Goal: Transaction & Acquisition: Purchase product/service

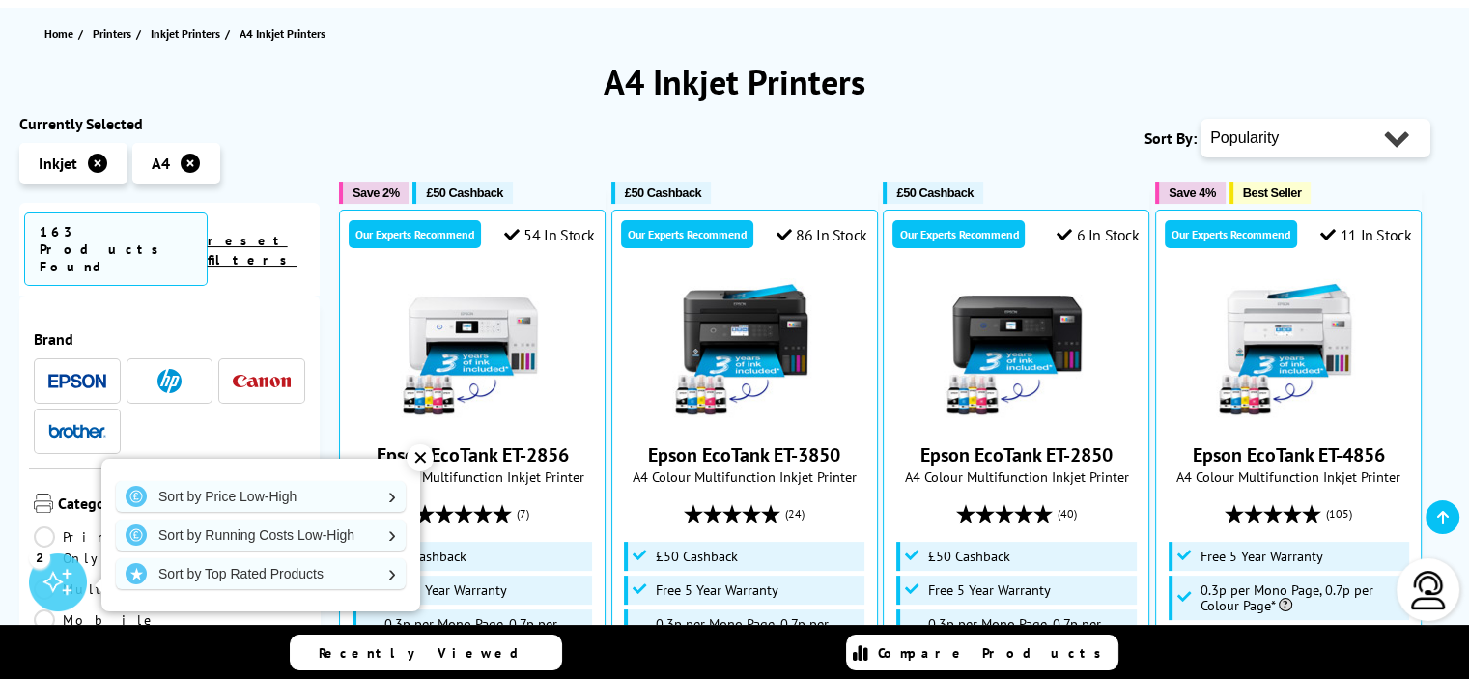
scroll to position [282, 0]
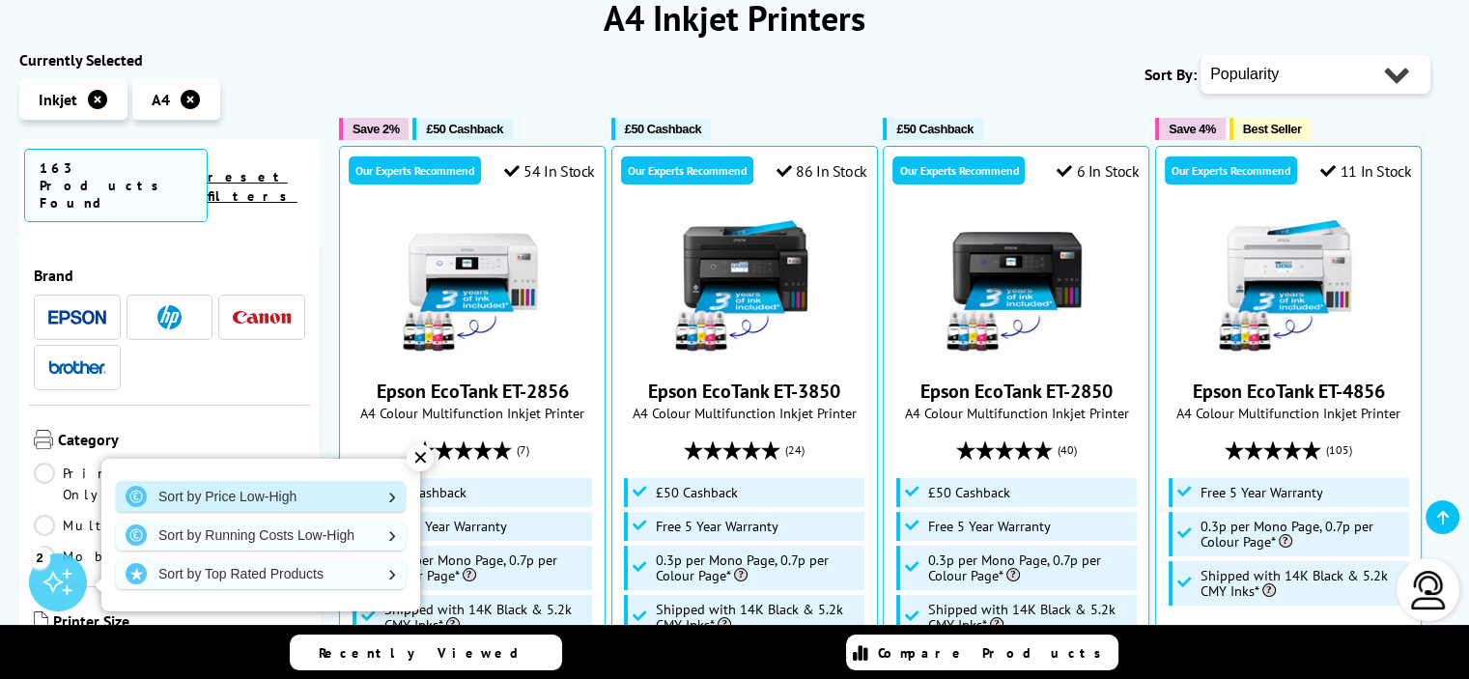
click at [296, 490] on link "Sort by Price Low-High" at bounding box center [261, 496] width 290 height 31
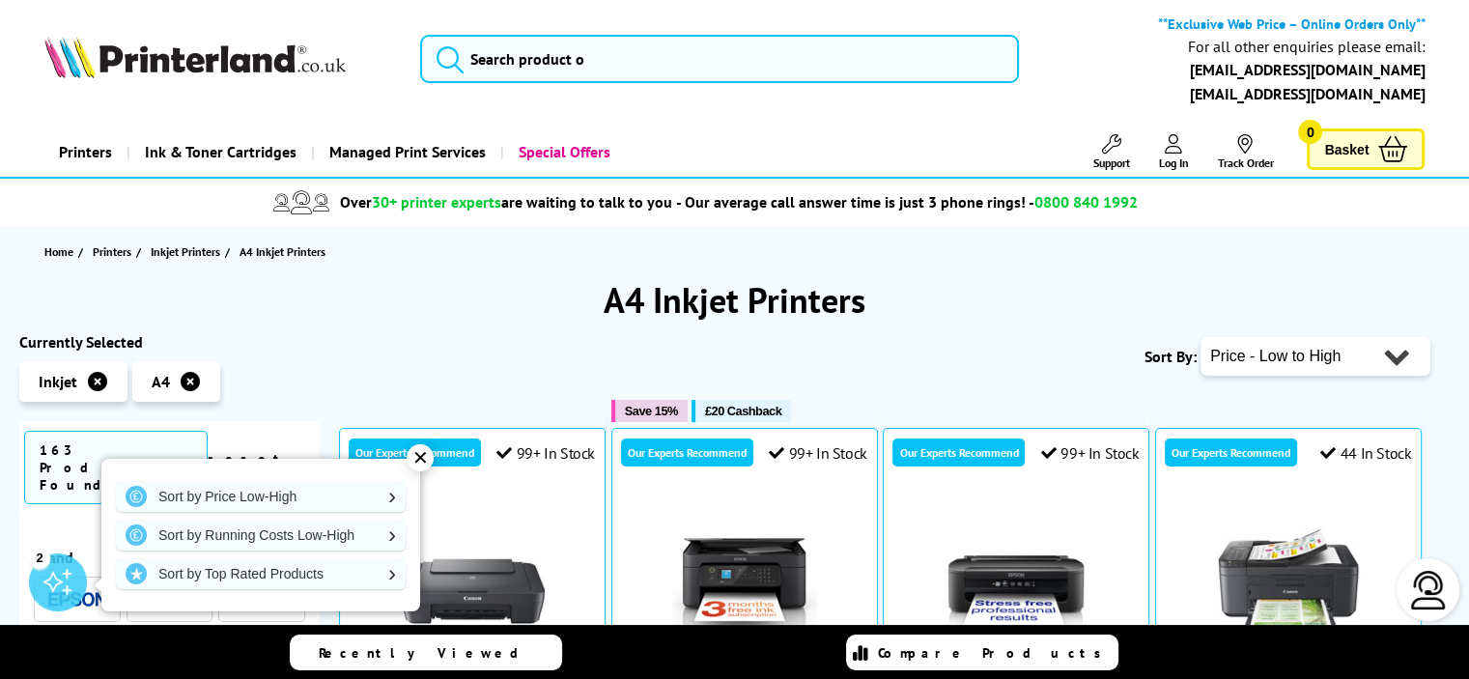
click at [421, 455] on div "✕" at bounding box center [420, 457] width 27 height 27
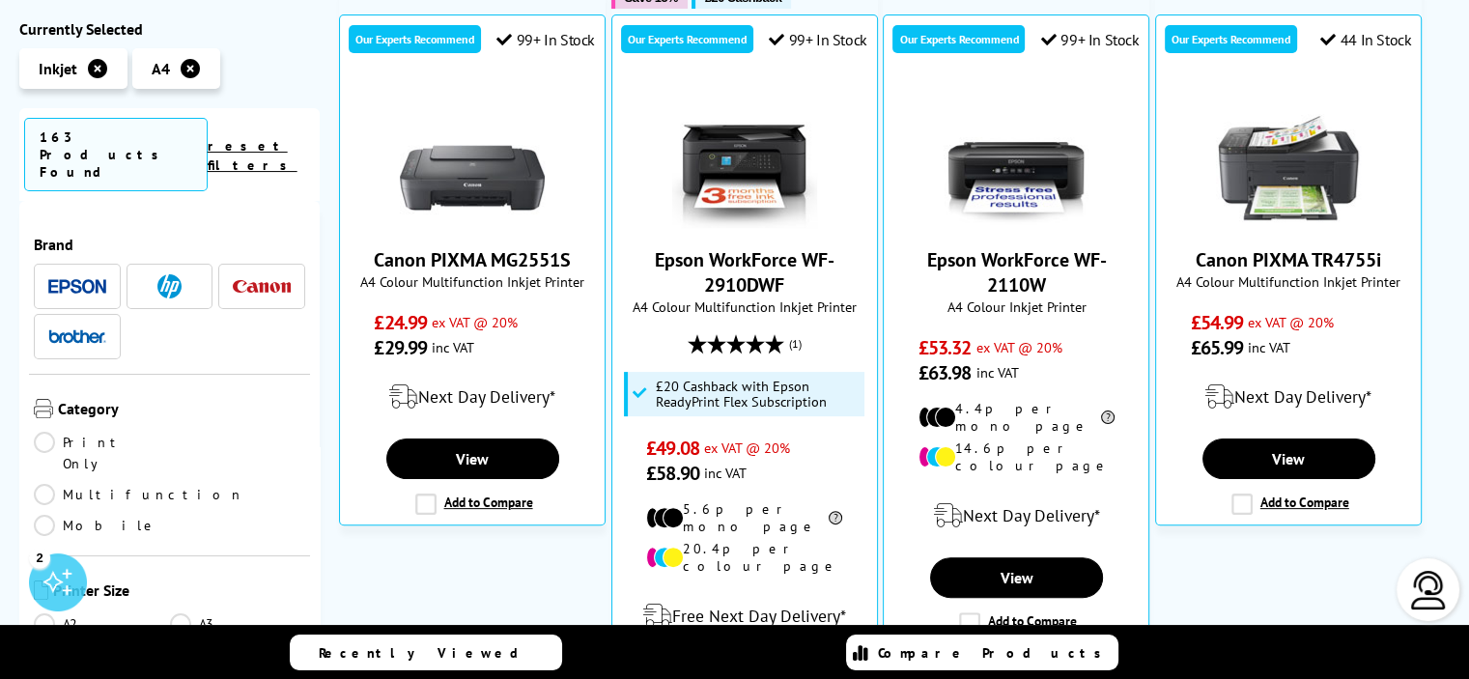
scroll to position [18, 0]
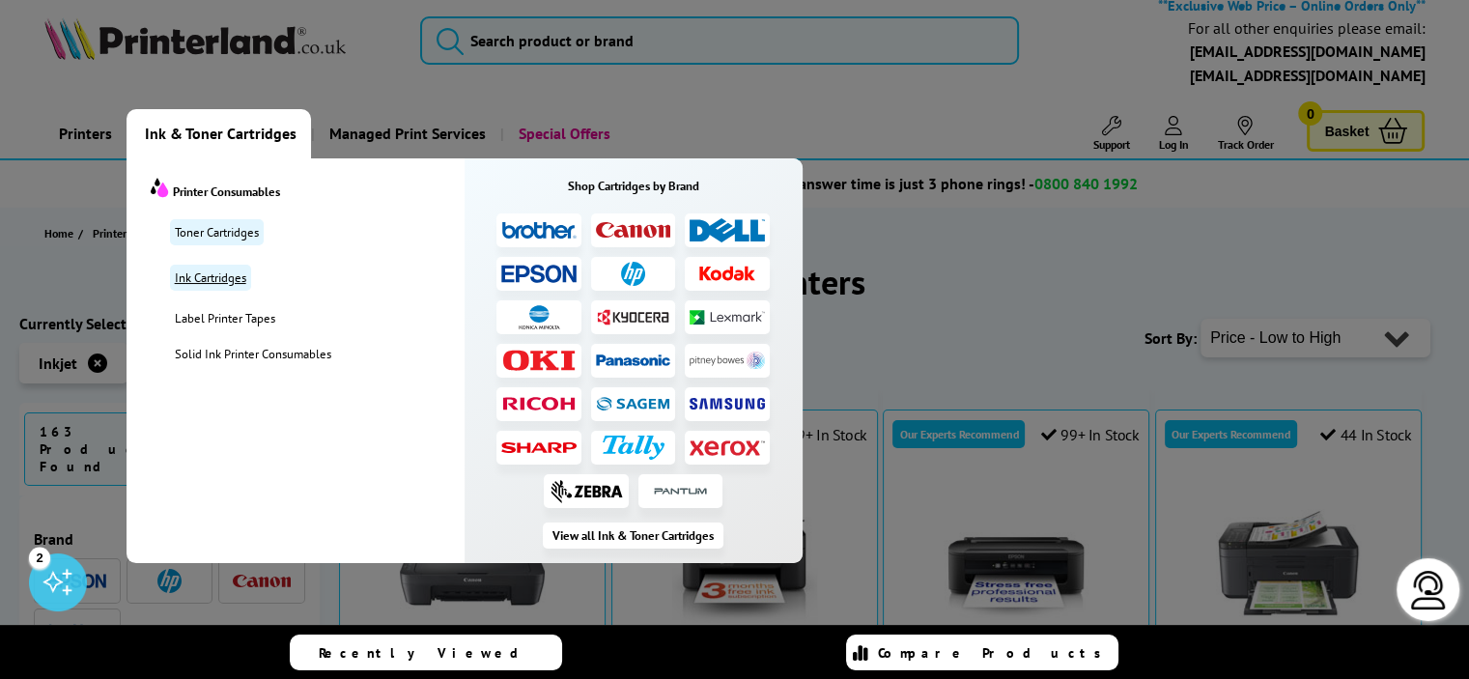
click at [218, 270] on link "Ink Cartridges" at bounding box center [210, 278] width 81 height 26
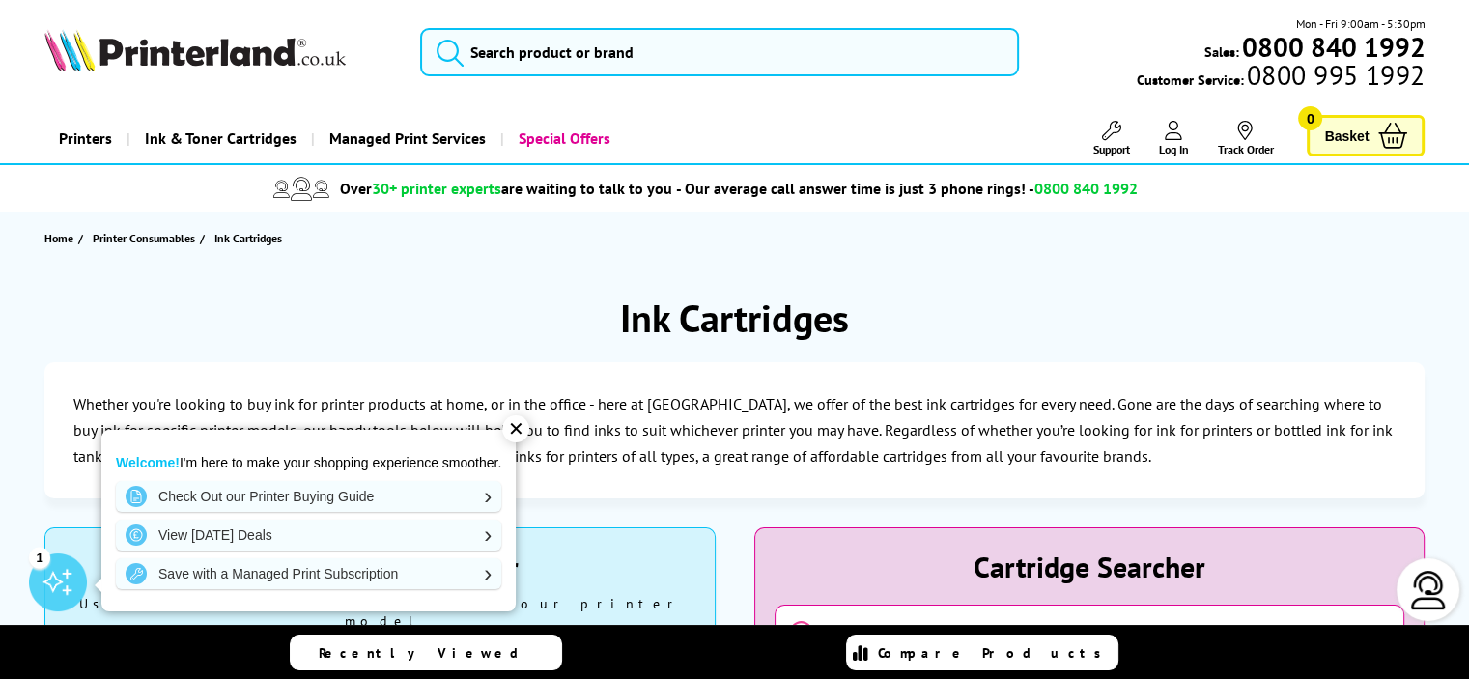
click at [522, 428] on div "✕" at bounding box center [515, 428] width 27 height 27
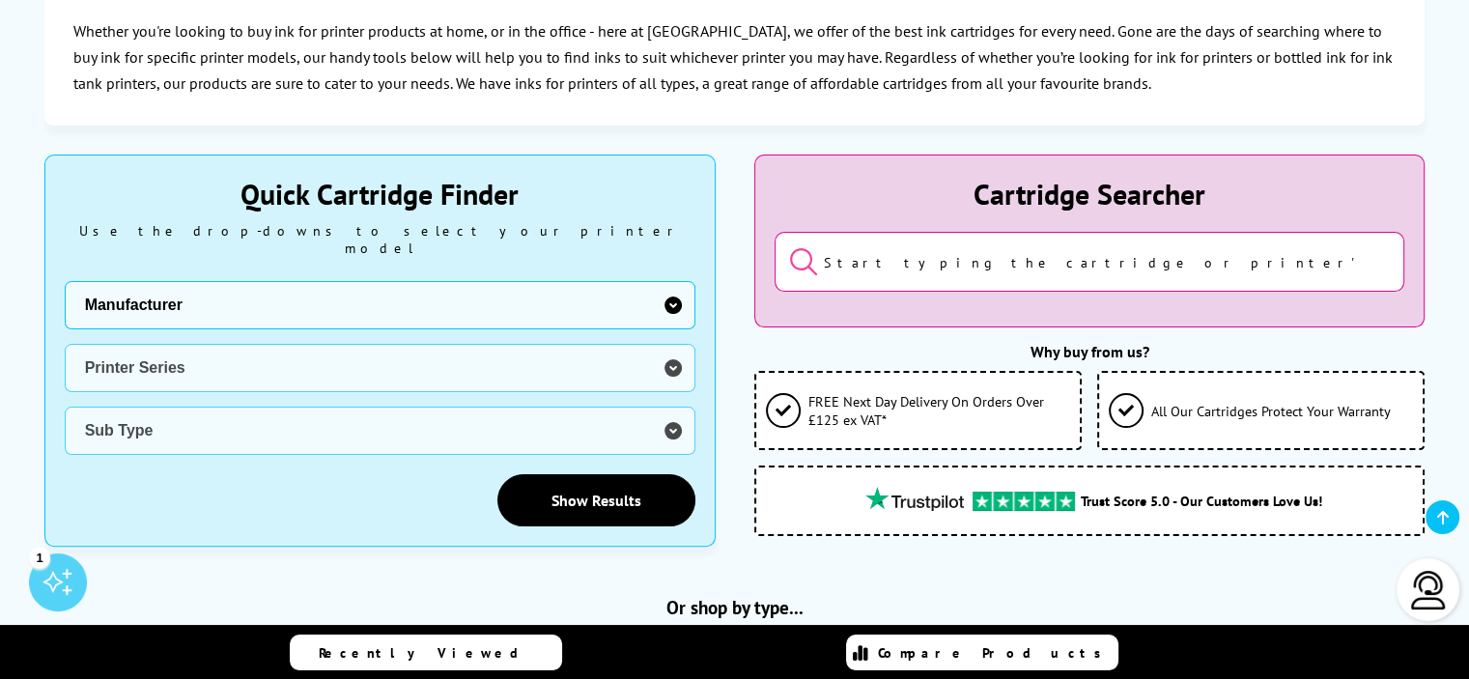
scroll to position [398, 0]
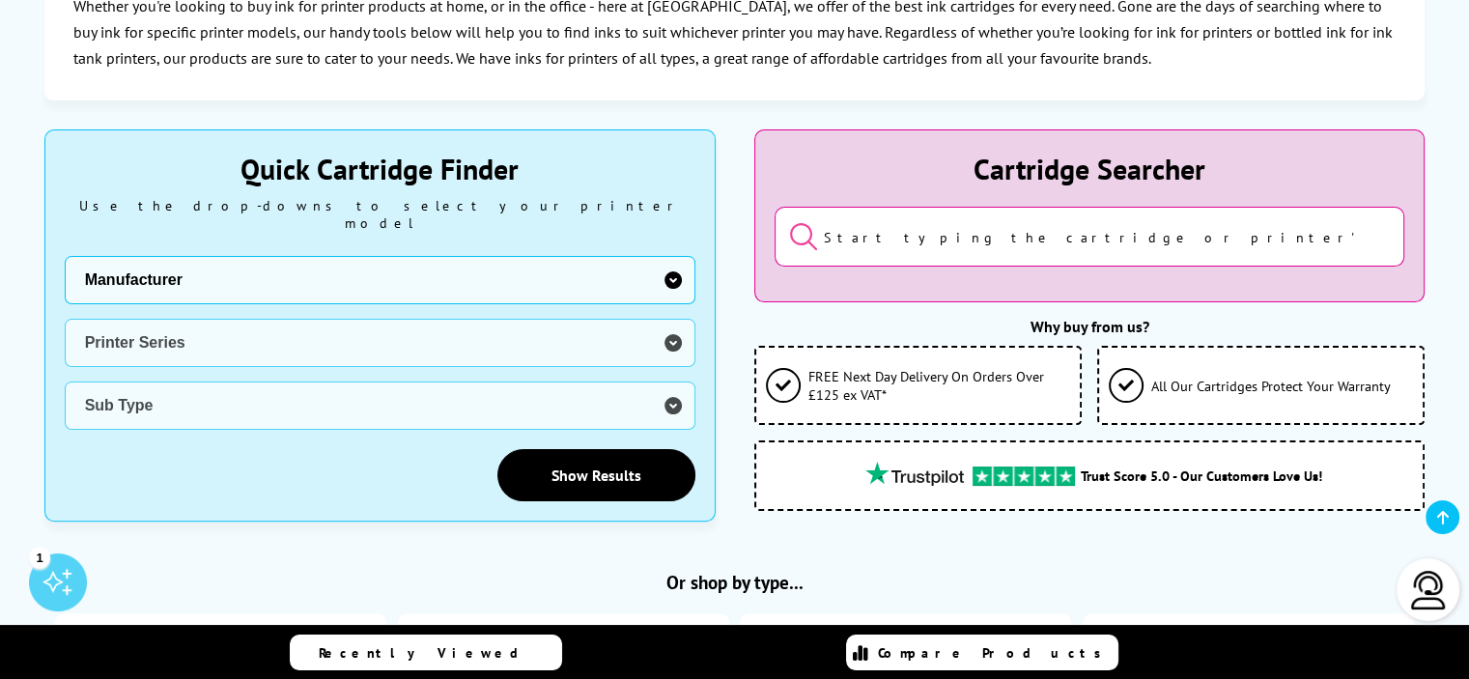
click at [675, 263] on select "Manufacturer Brother Canon Cubify Dell Dymo Epson HP Kodak Konica Minolta Kyoce…" at bounding box center [380, 280] width 631 height 48
select select "12603"
click at [65, 256] on select "Manufacturer Brother Canon Cubify Dell Dymo Epson HP Kodak Konica Minolta Kyoce…" at bounding box center [380, 280] width 631 height 48
click at [670, 327] on select "Printer Series AMP Series Colour Copier Series DesignJet Series DeskJet Series …" at bounding box center [380, 343] width 631 height 48
select select "40057"
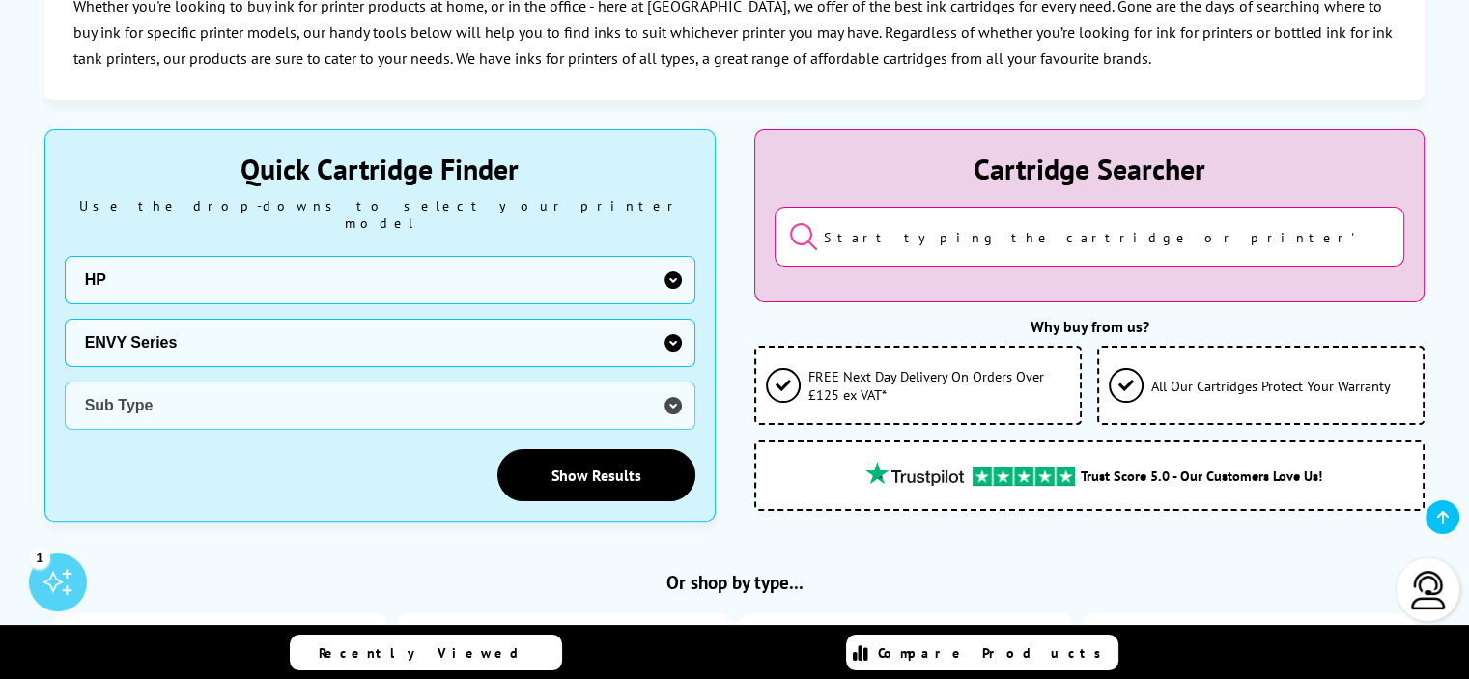
click at [65, 319] on select "Printer Series AMP Series Colour Copier Series DesignJet Series DeskJet Series …" at bounding box center [380, 343] width 631 height 48
click at [672, 387] on select "Sub Type HP ENVY HP ENVY Inspire HP ENVY Photo HP ENVY Pro" at bounding box center [380, 406] width 631 height 48
click at [672, 385] on select "Sub Type HP ENVY HP ENVY Inspire HP ENVY Photo HP ENVY Pro" at bounding box center [380, 406] width 631 height 48
click at [617, 465] on link "Show Results" at bounding box center [597, 475] width 198 height 52
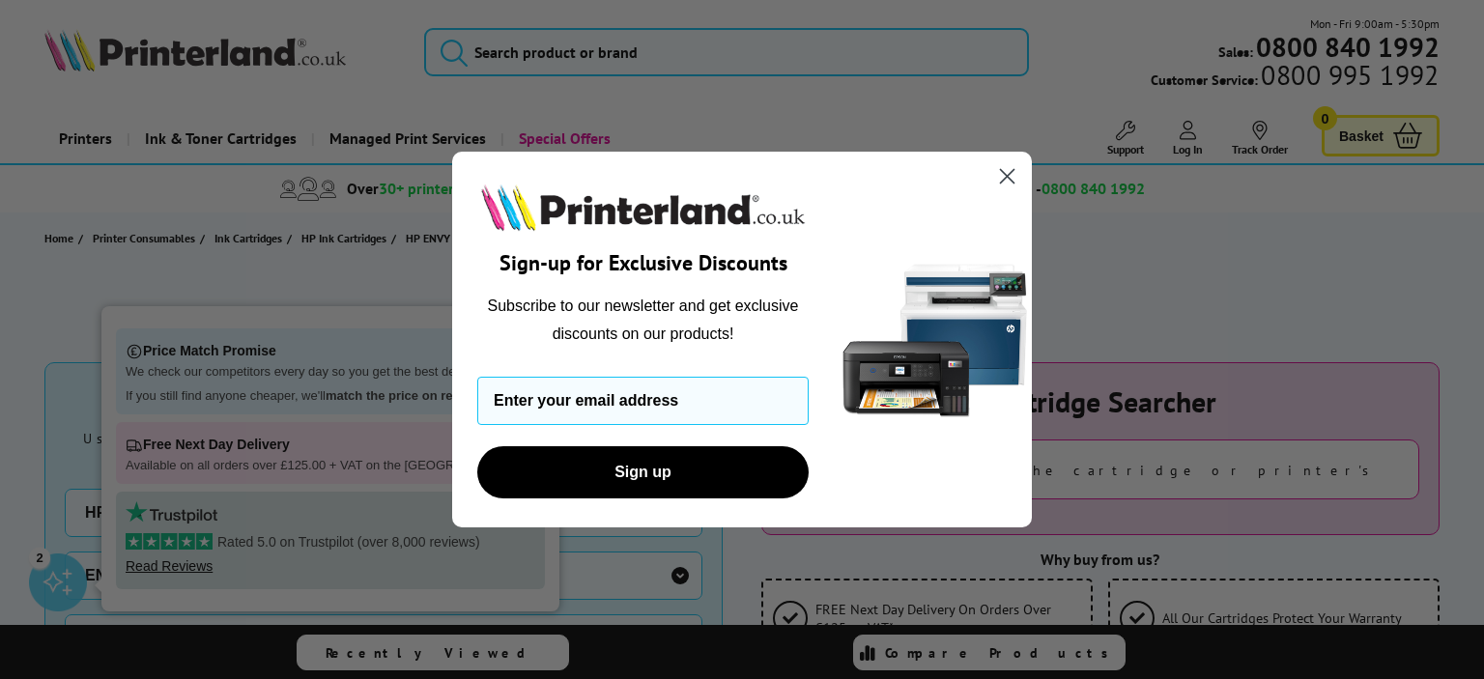
click at [1011, 168] on circle "Close dialog" at bounding box center [1007, 176] width 32 height 32
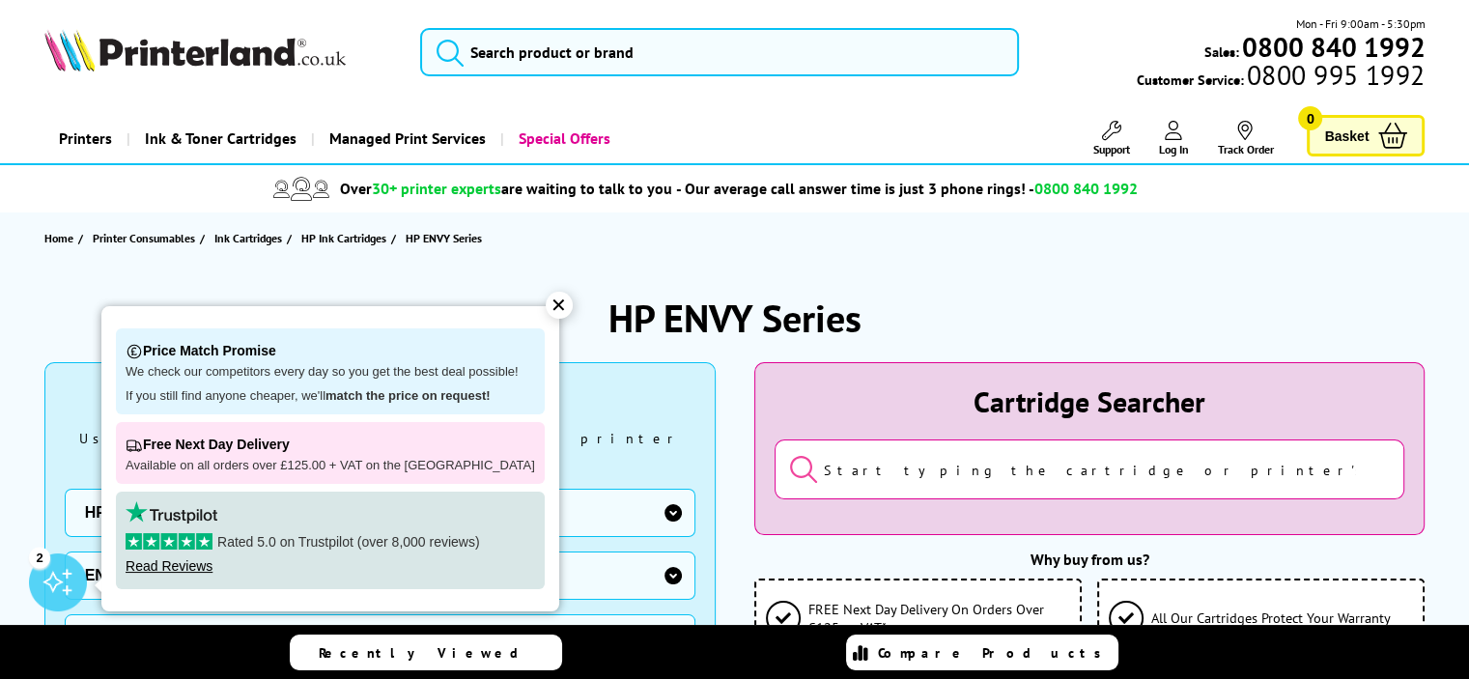
click at [546, 304] on div "✕" at bounding box center [559, 305] width 27 height 27
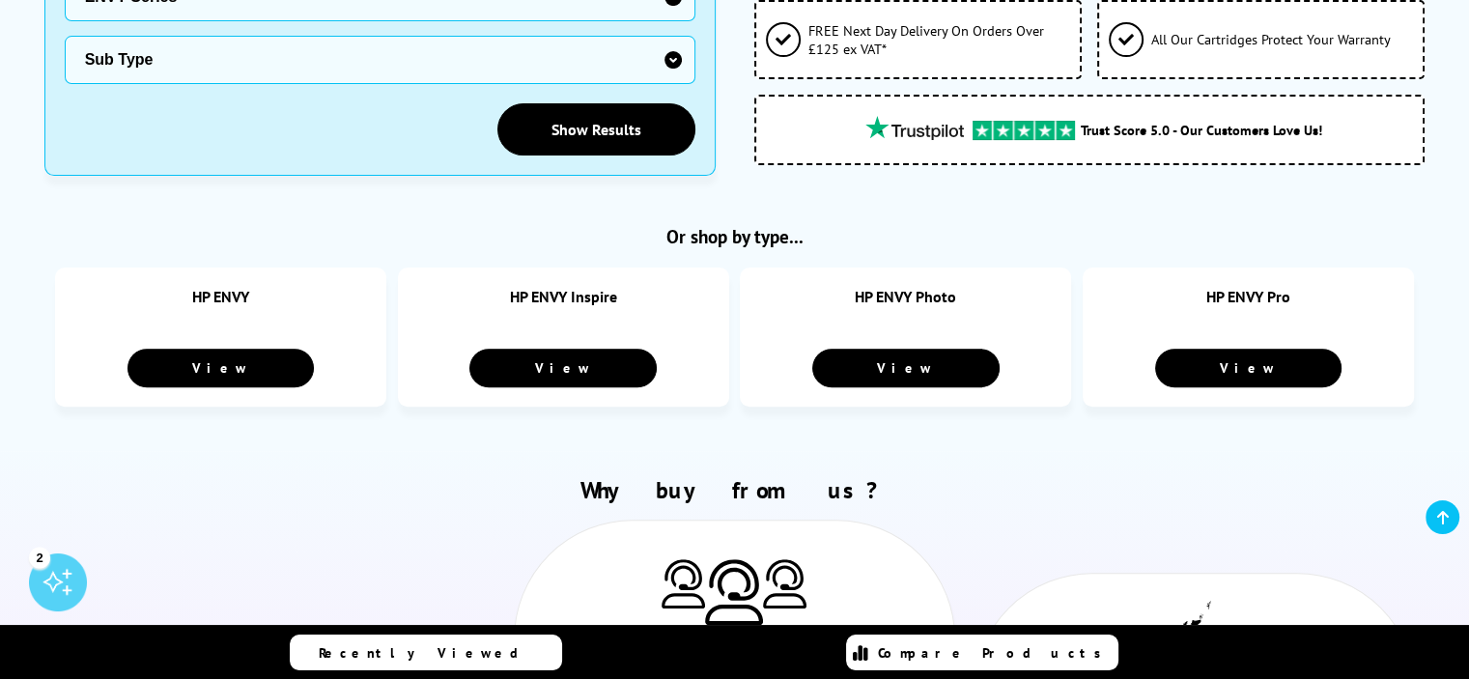
scroll to position [642, 0]
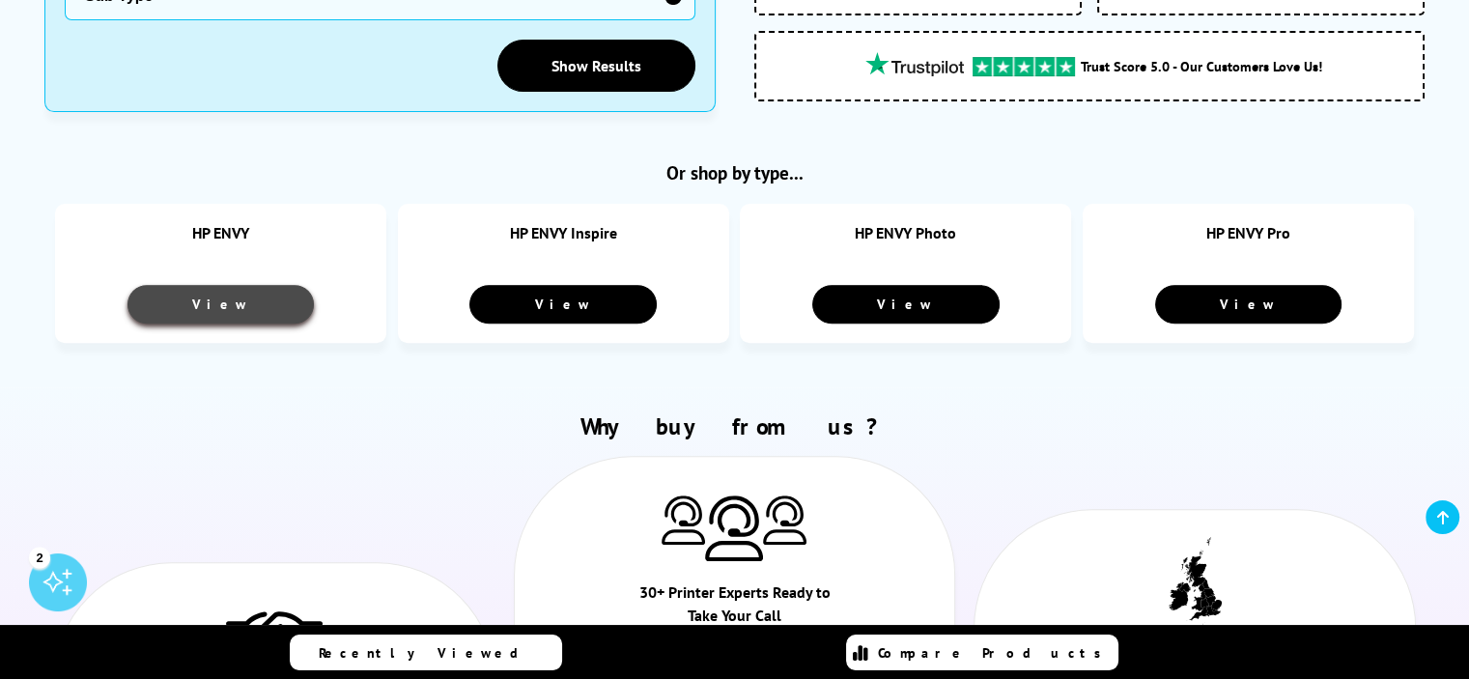
click at [236, 285] on link "View" at bounding box center [221, 304] width 187 height 39
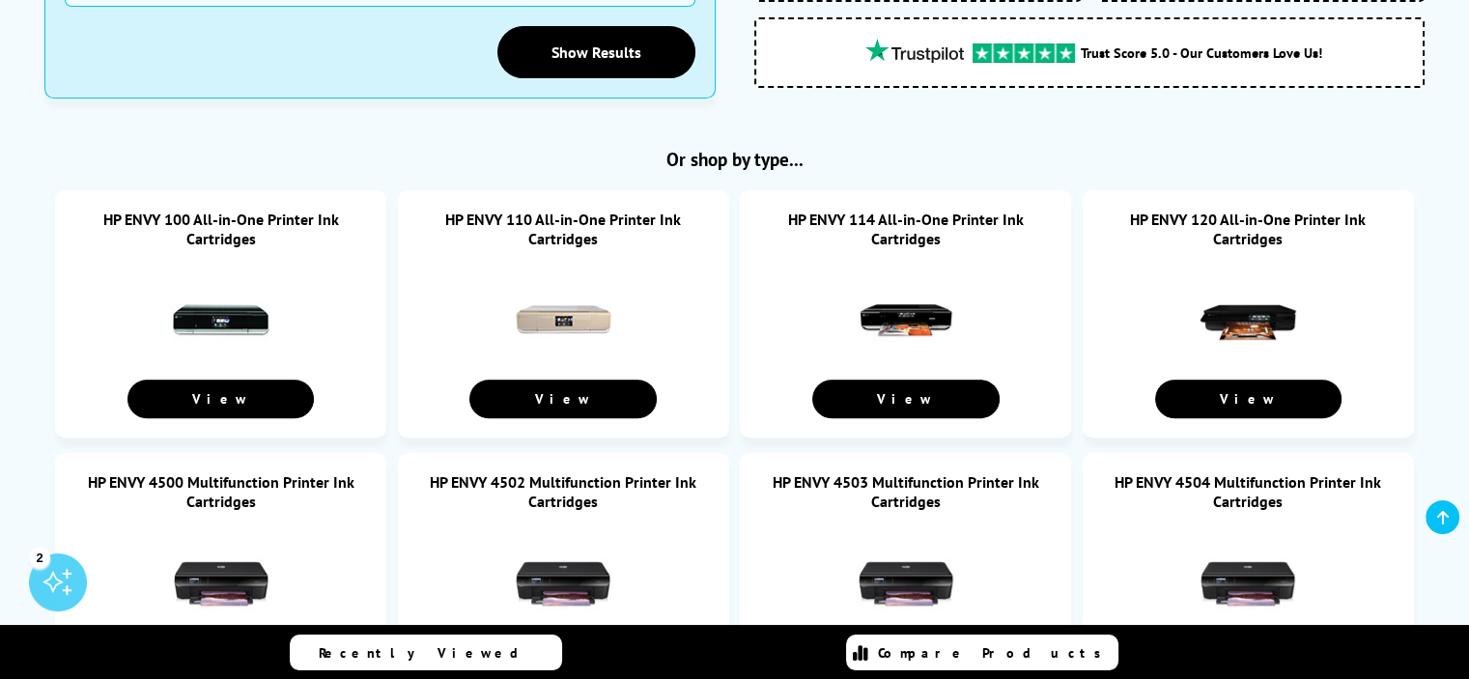
scroll to position [694, 0]
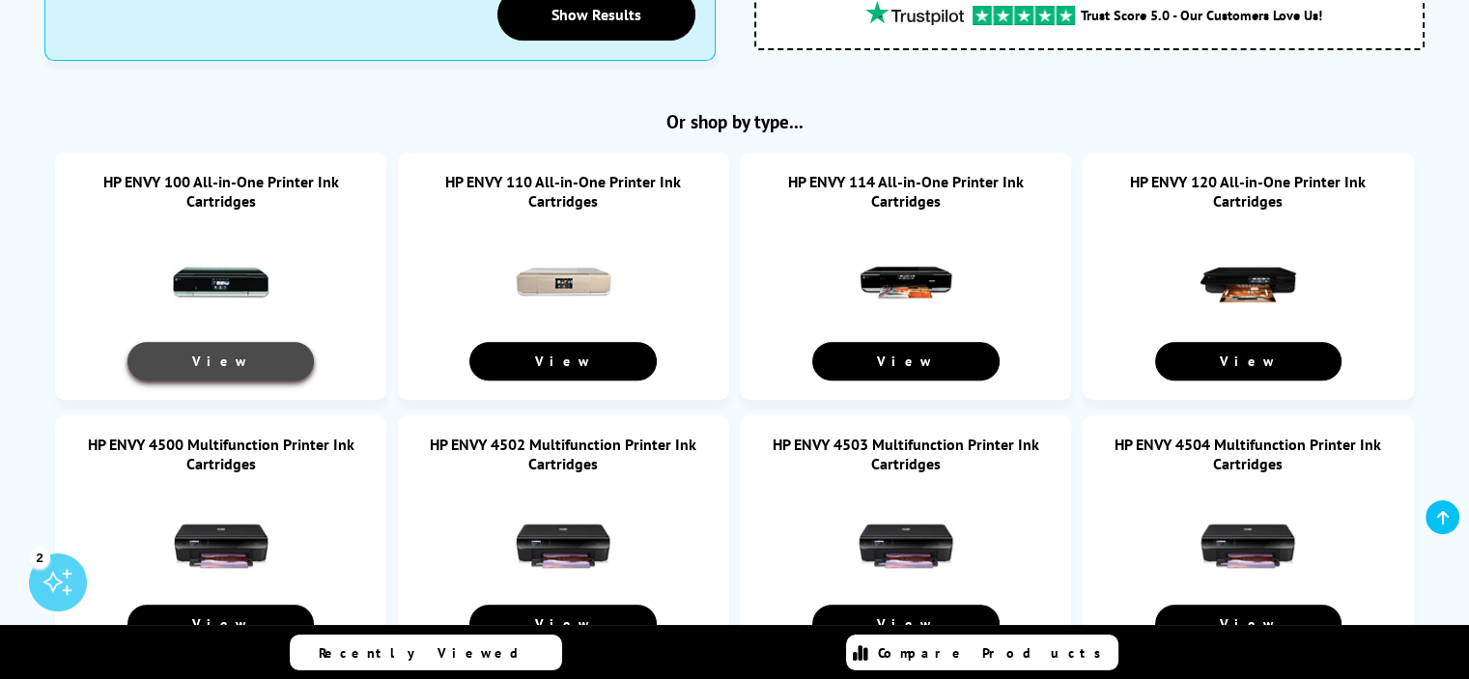
click at [230, 342] on link "View" at bounding box center [221, 361] width 187 height 39
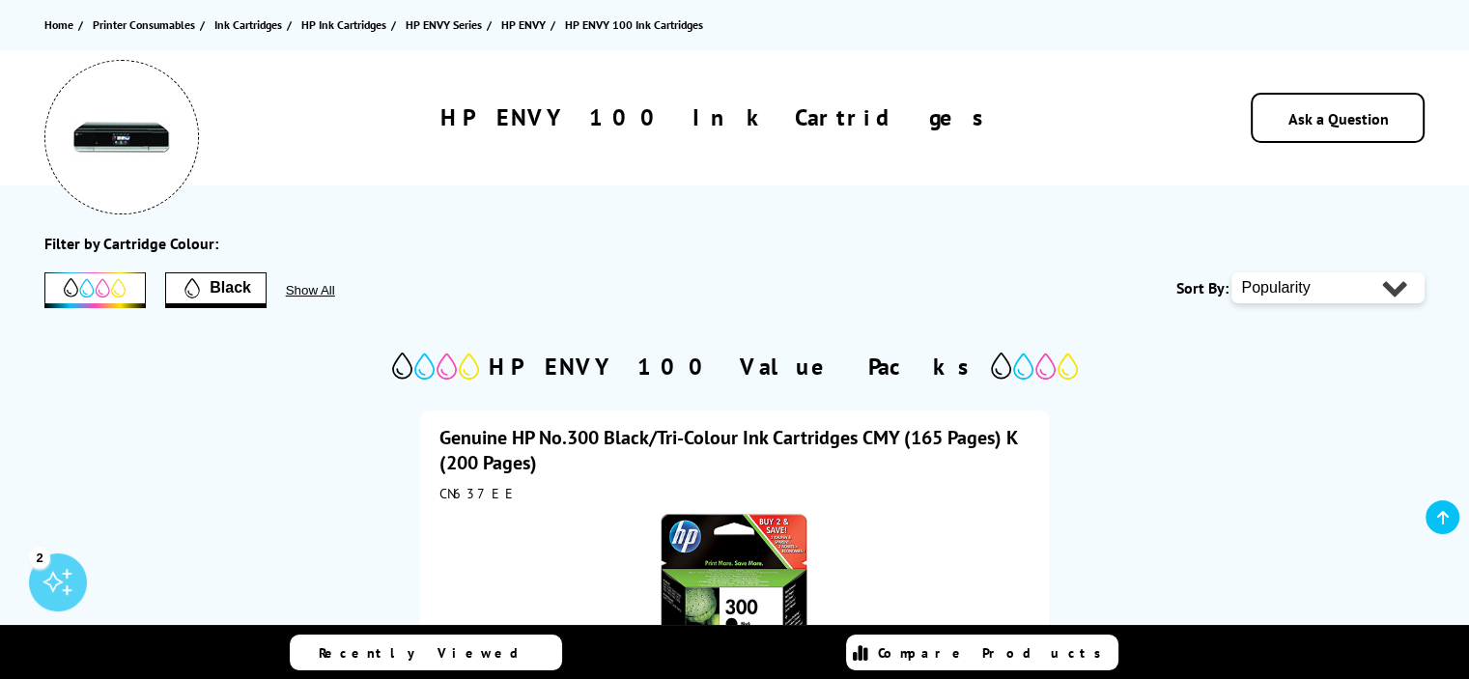
scroll to position [209, 0]
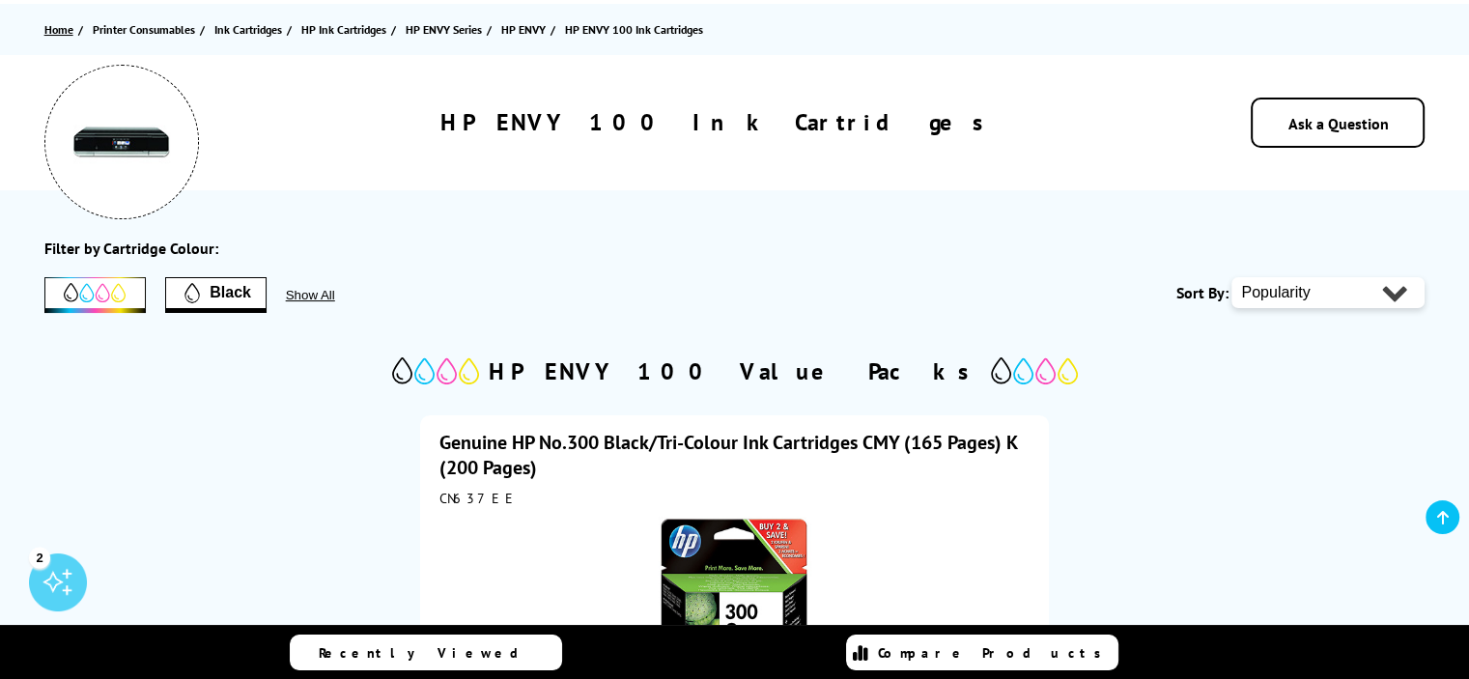
click at [52, 25] on link "Home" at bounding box center [61, 29] width 34 height 20
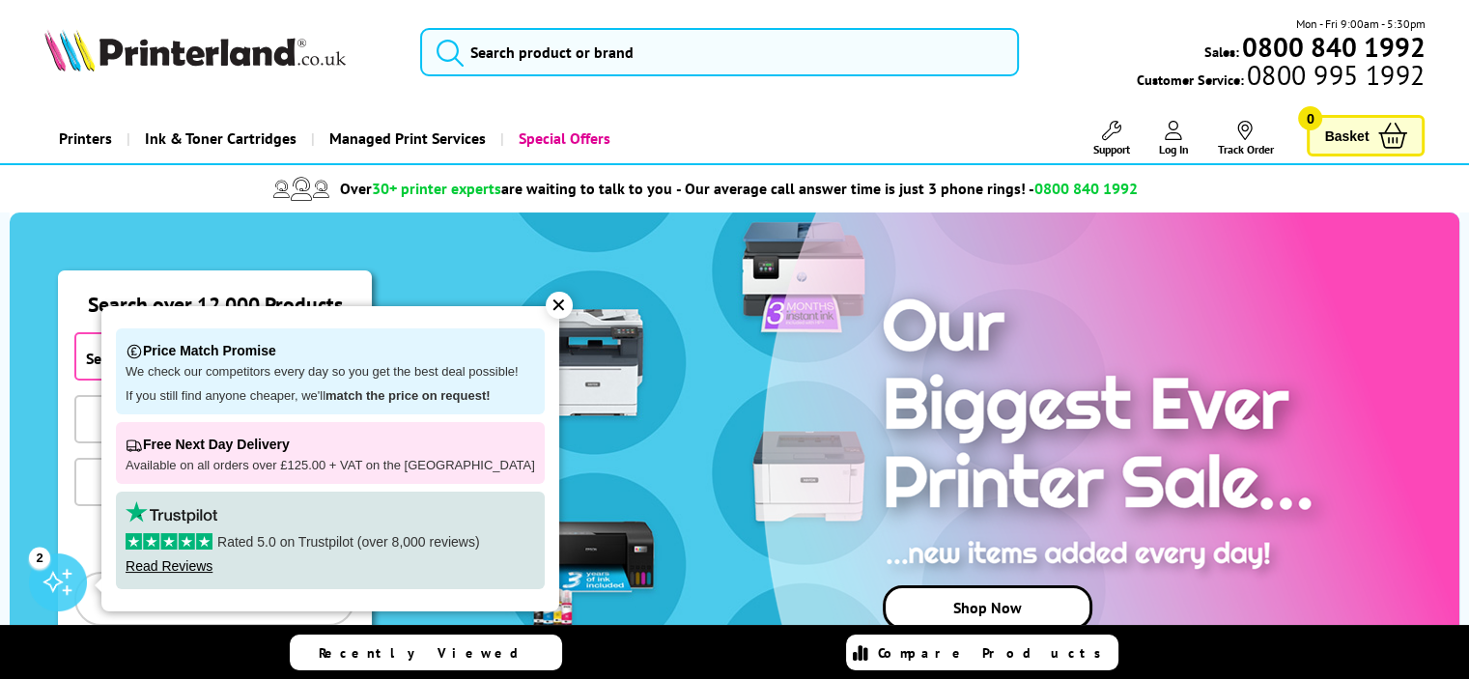
click at [546, 307] on div "✕" at bounding box center [559, 305] width 27 height 27
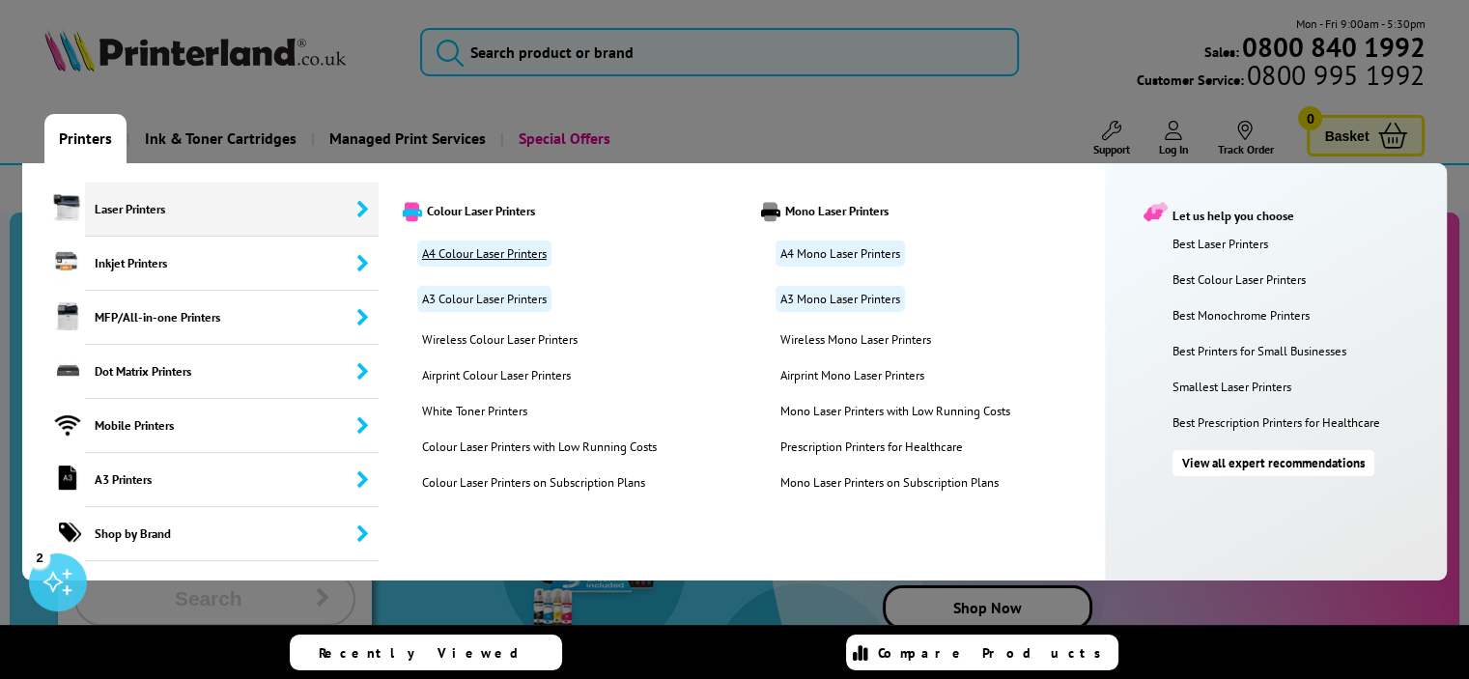
click at [456, 247] on link "A4 Colour Laser Printers" at bounding box center [484, 254] width 134 height 26
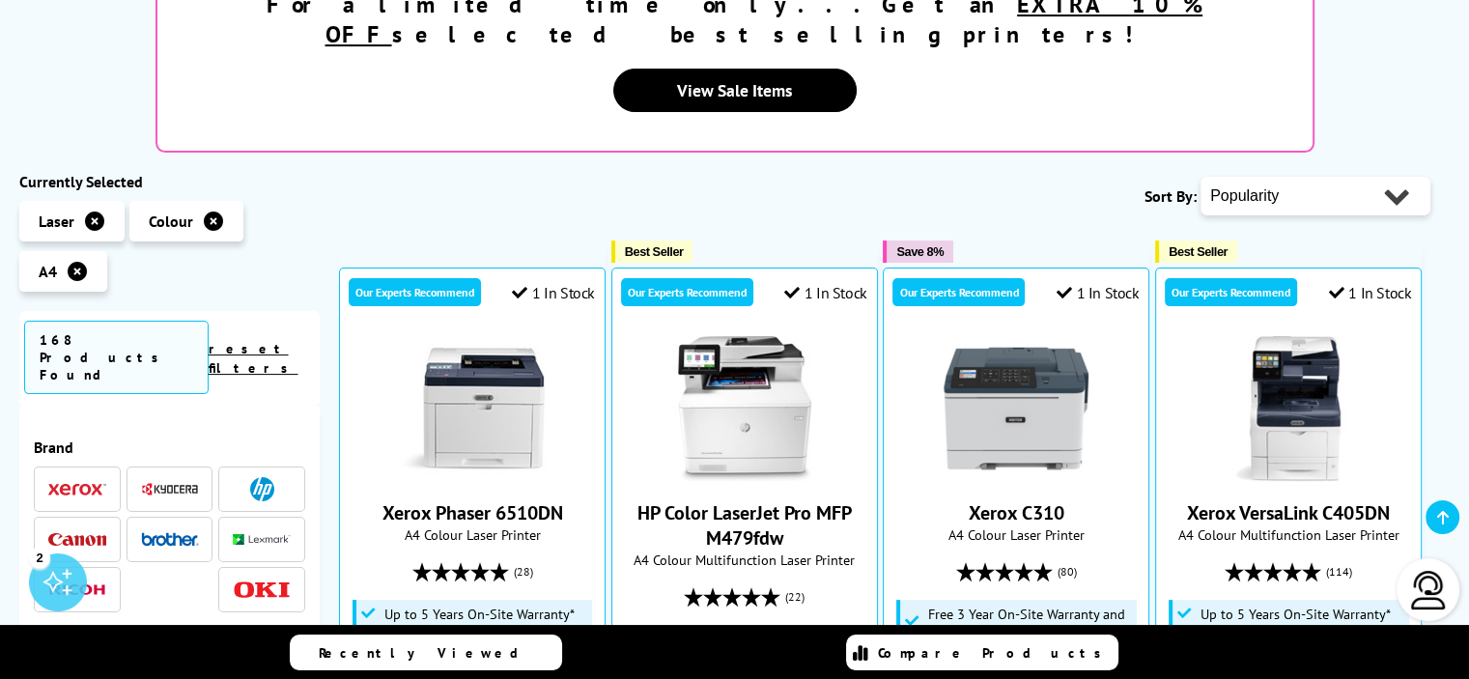
scroll to position [437, 0]
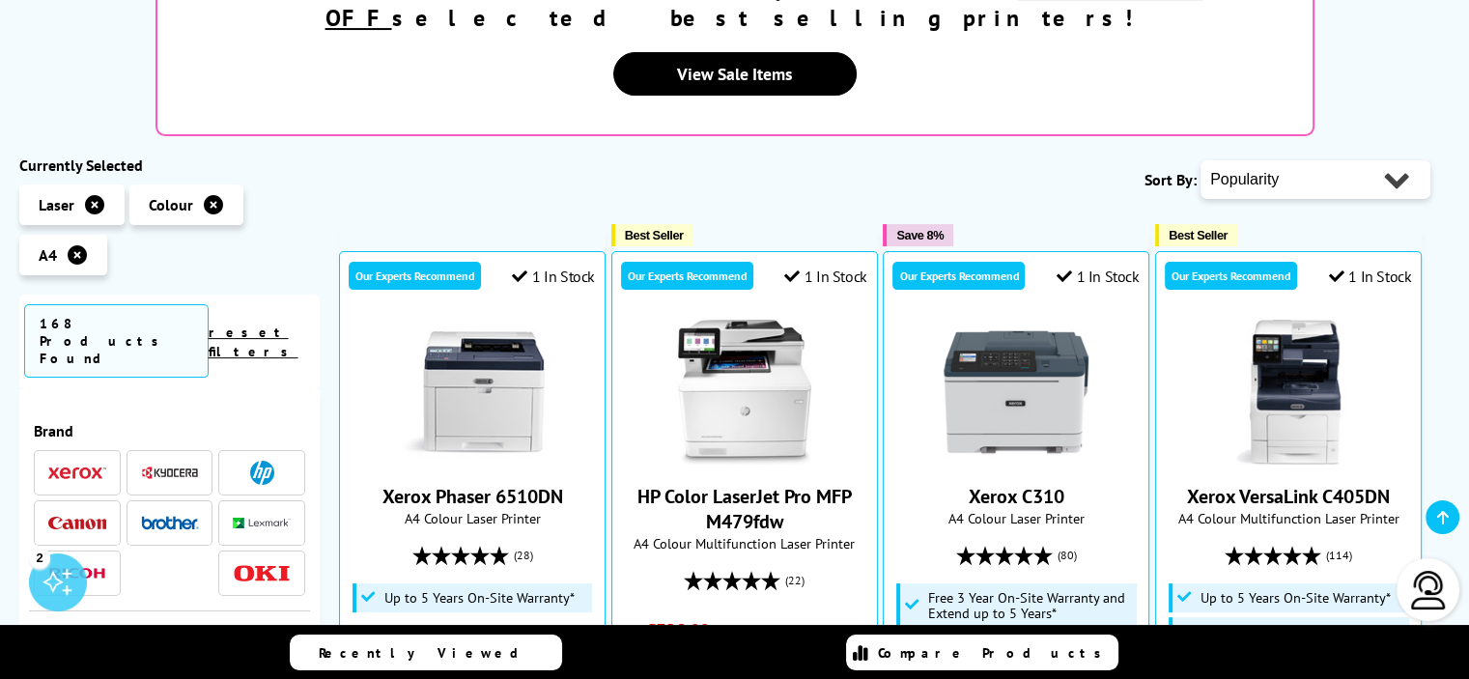
click at [1393, 160] on select "Popularity Rating Price - Low to High Price - High to Low Running Costs - Low t…" at bounding box center [1316, 179] width 230 height 39
select select "Price Ascending"
click at [1201, 160] on select "Popularity Rating Price - Low to High Price - High to Low Running Costs - Low t…" at bounding box center [1316, 179] width 230 height 39
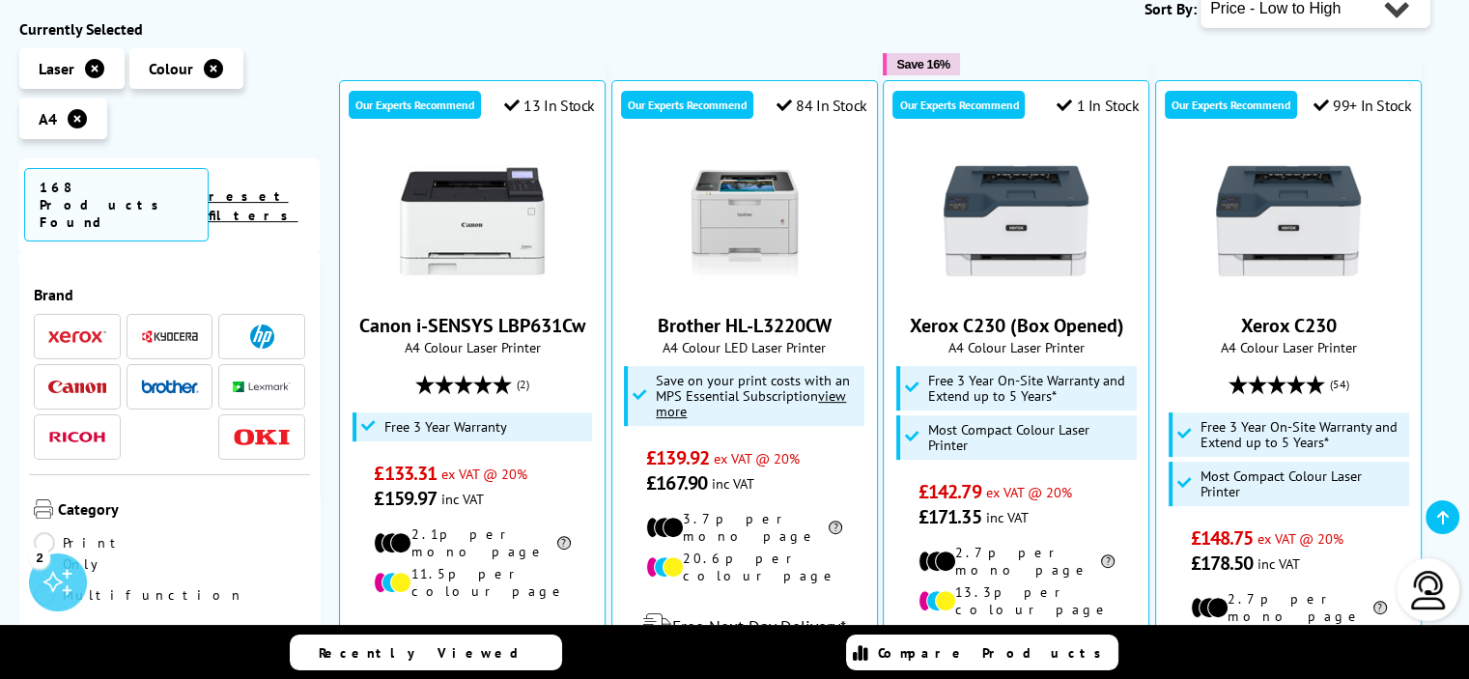
scroll to position [625, 0]
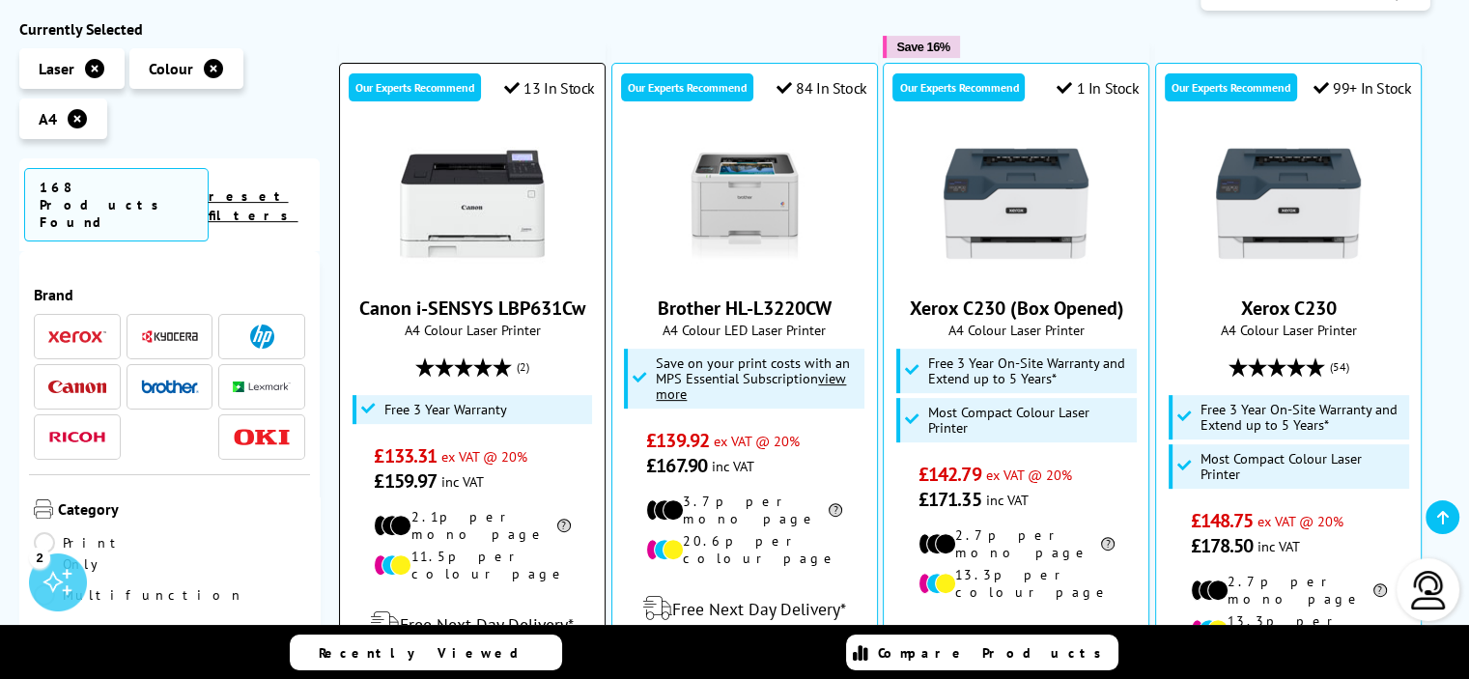
click at [466, 296] on link "Canon i-SENSYS LBP631Cw" at bounding box center [472, 308] width 226 height 25
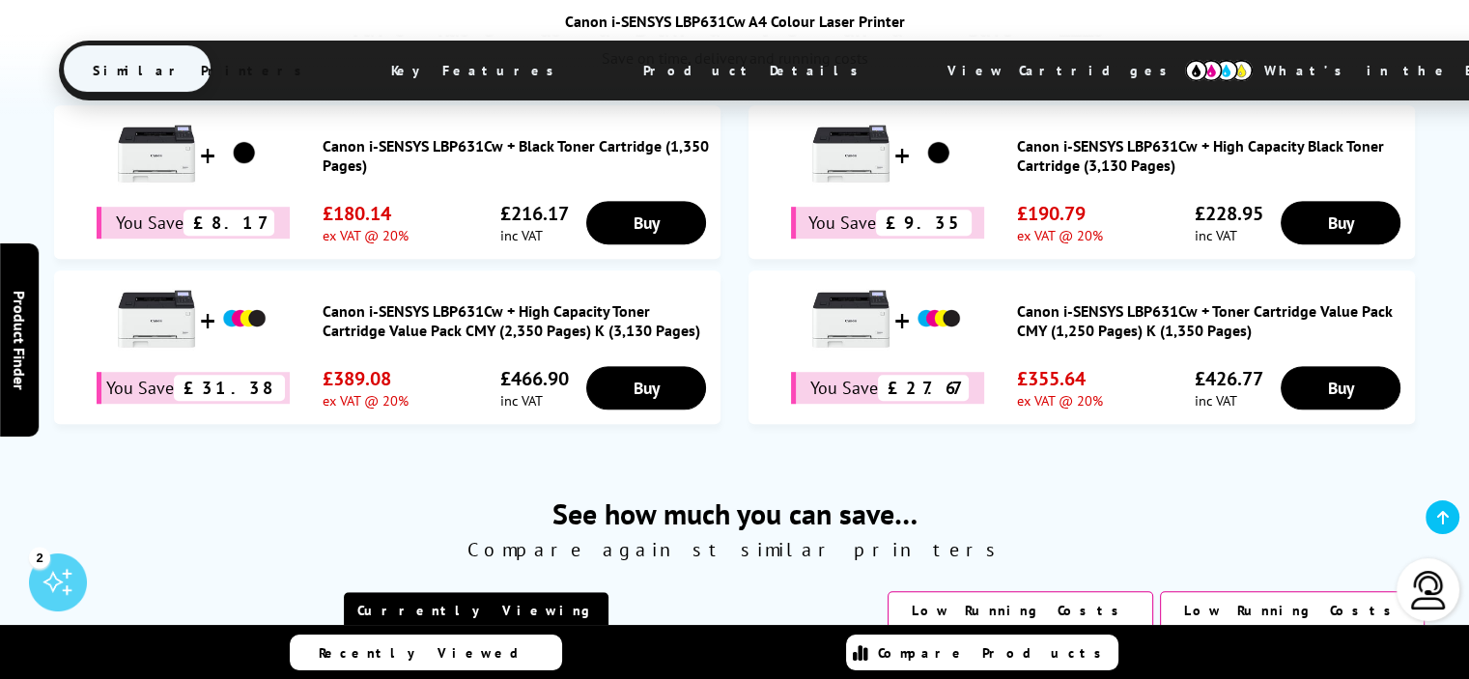
scroll to position [1247, 0]
